Goal: Task Accomplishment & Management: Manage account settings

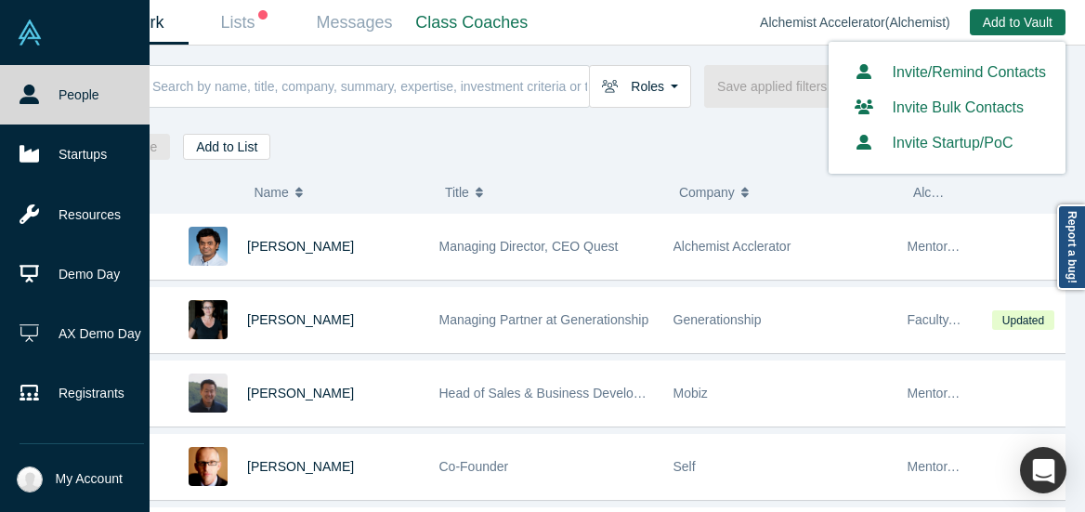
click at [27, 30] on img at bounding box center [30, 33] width 26 height 26
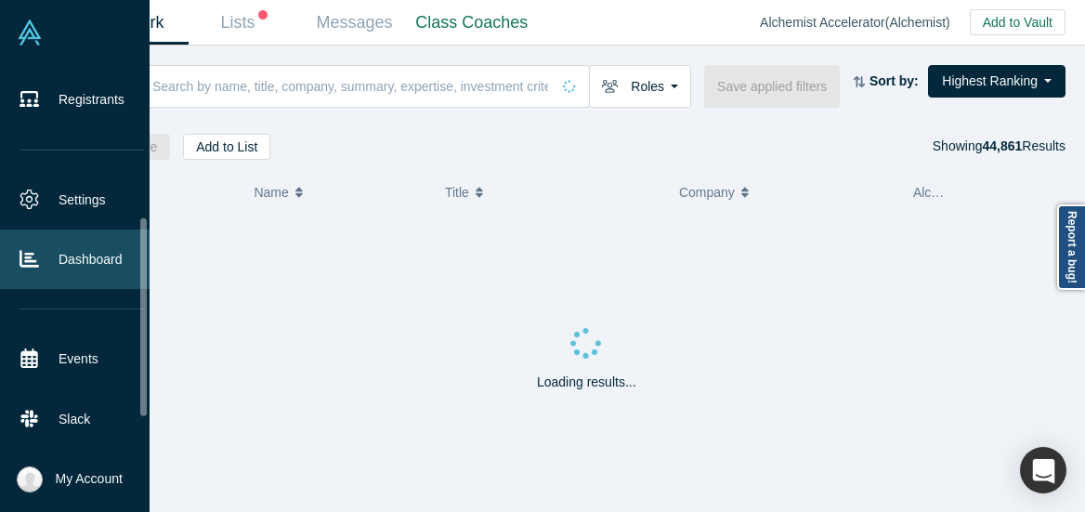
scroll to position [265, 0]
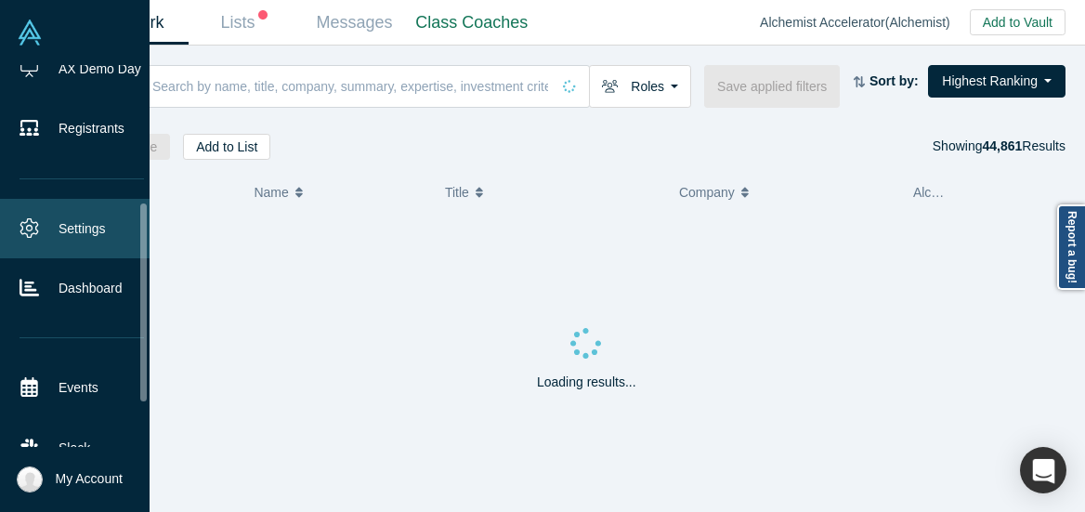
click at [81, 227] on link "Settings" at bounding box center [81, 228] width 163 height 59
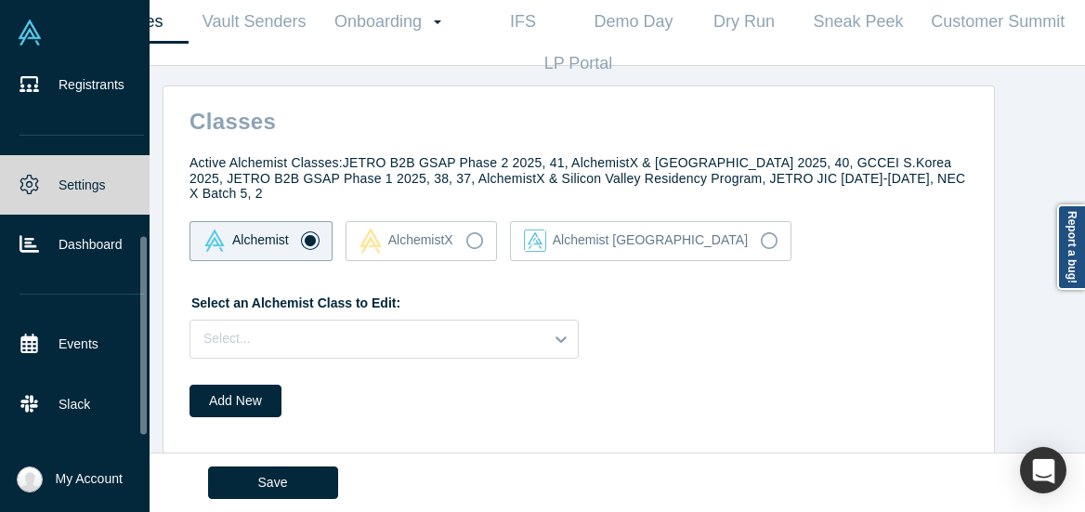
scroll to position [349, 0]
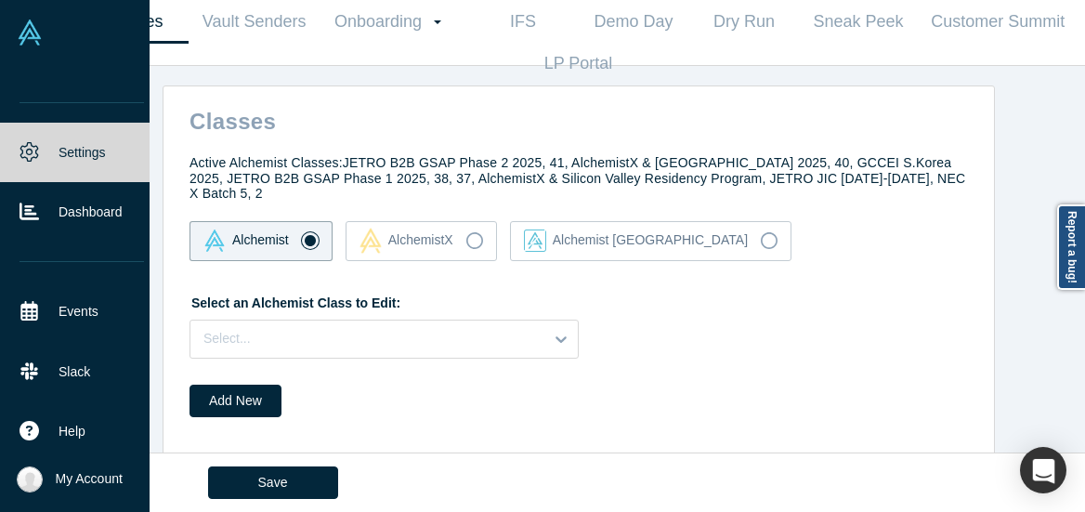
click at [87, 481] on span "My Account" at bounding box center [89, 479] width 67 height 20
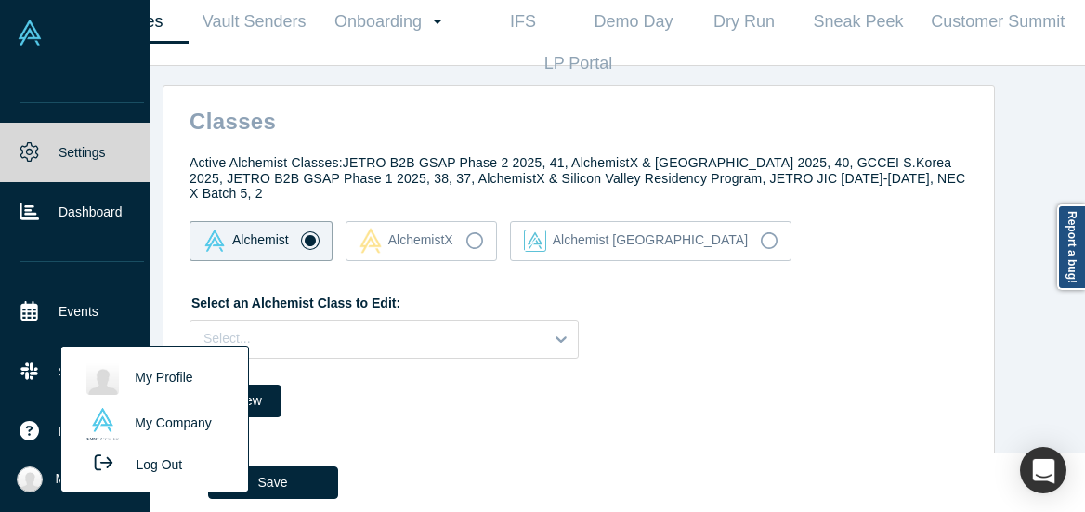
click at [150, 470] on button "Log Out" at bounding box center [132, 464] width 111 height 34
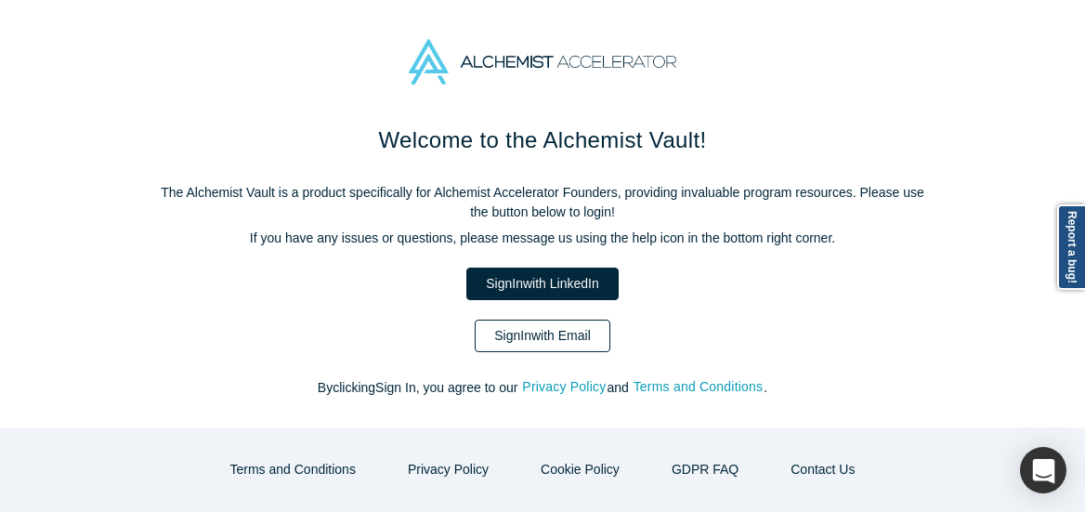
click at [509, 339] on link "Sign In with Email" at bounding box center [543, 335] width 136 height 33
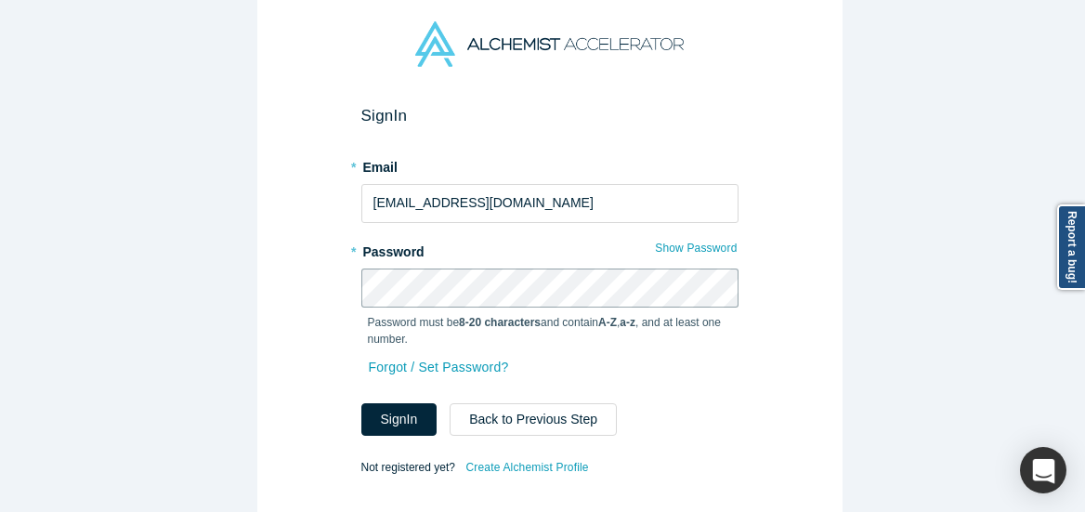
click at [361, 403] on button "Sign In" at bounding box center [399, 419] width 76 height 33
